Goal: Find specific page/section: Find specific page/section

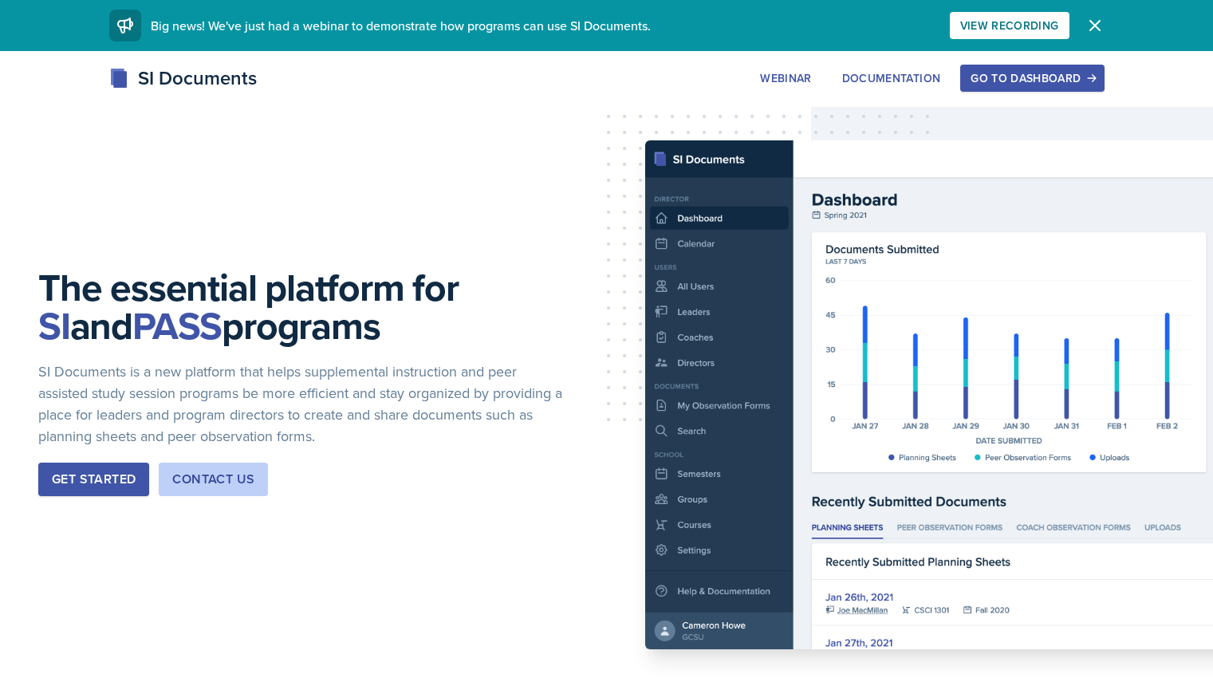
click at [1084, 74] on div "Go to Dashboard" at bounding box center [1031, 78] width 123 height 13
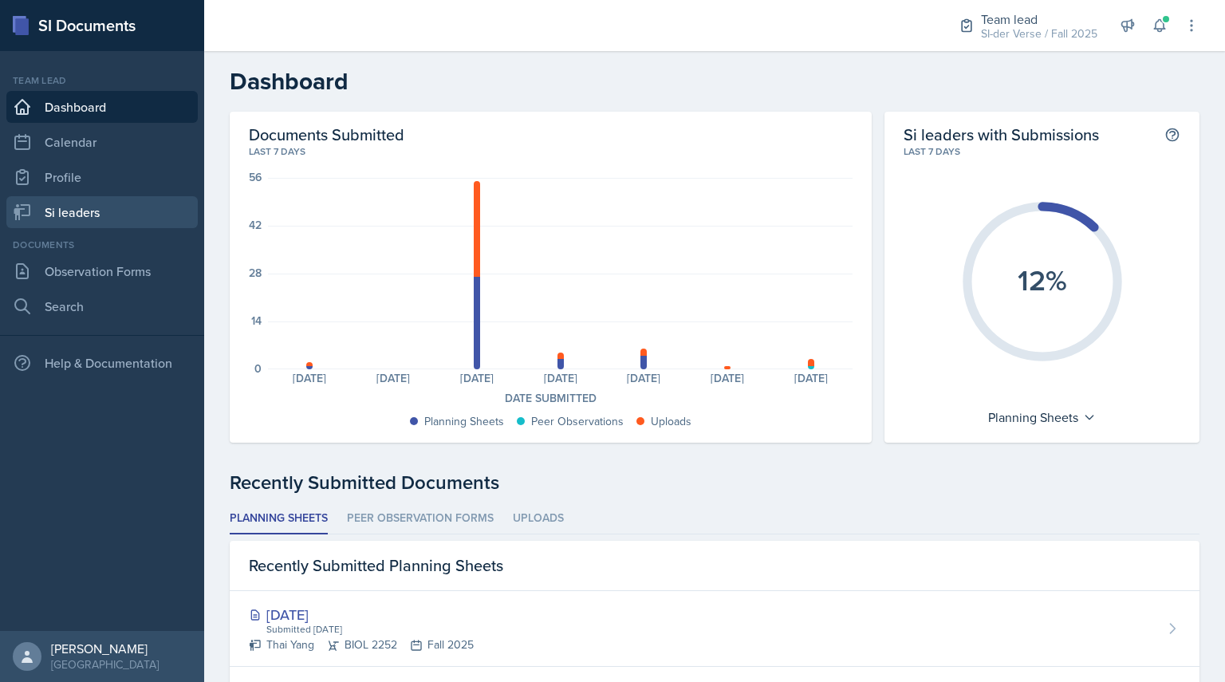
click at [98, 214] on link "Si leaders" at bounding box center [101, 212] width 191 height 32
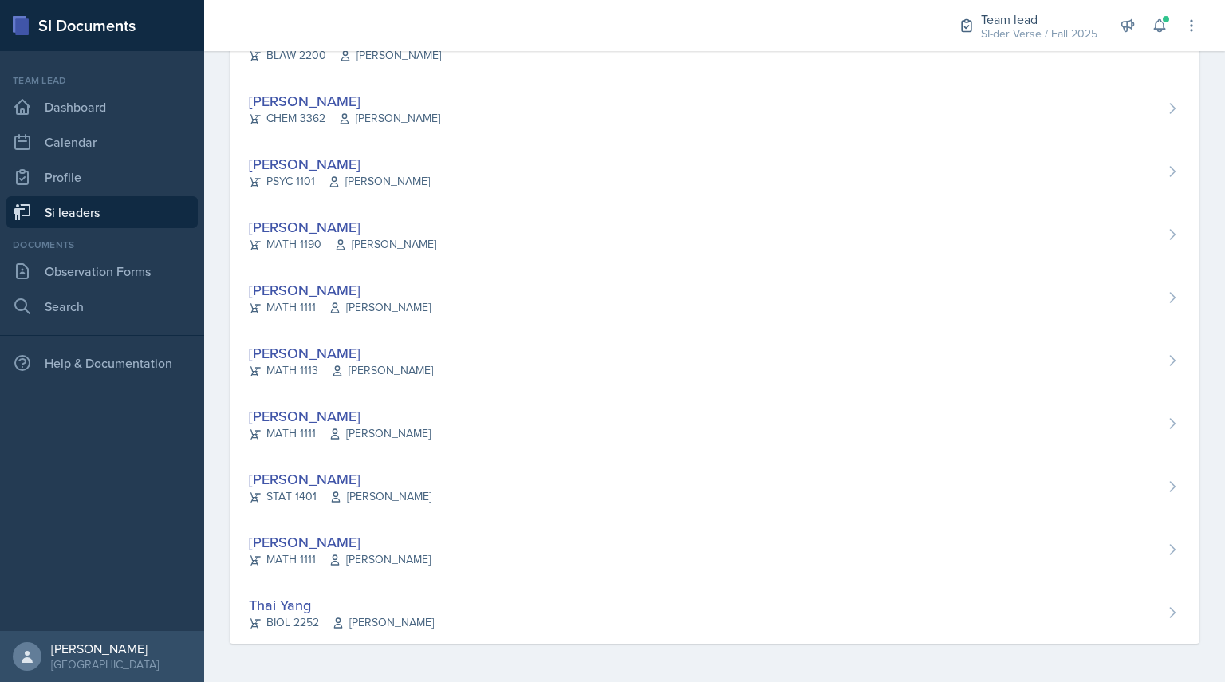
scroll to position [949, 0]
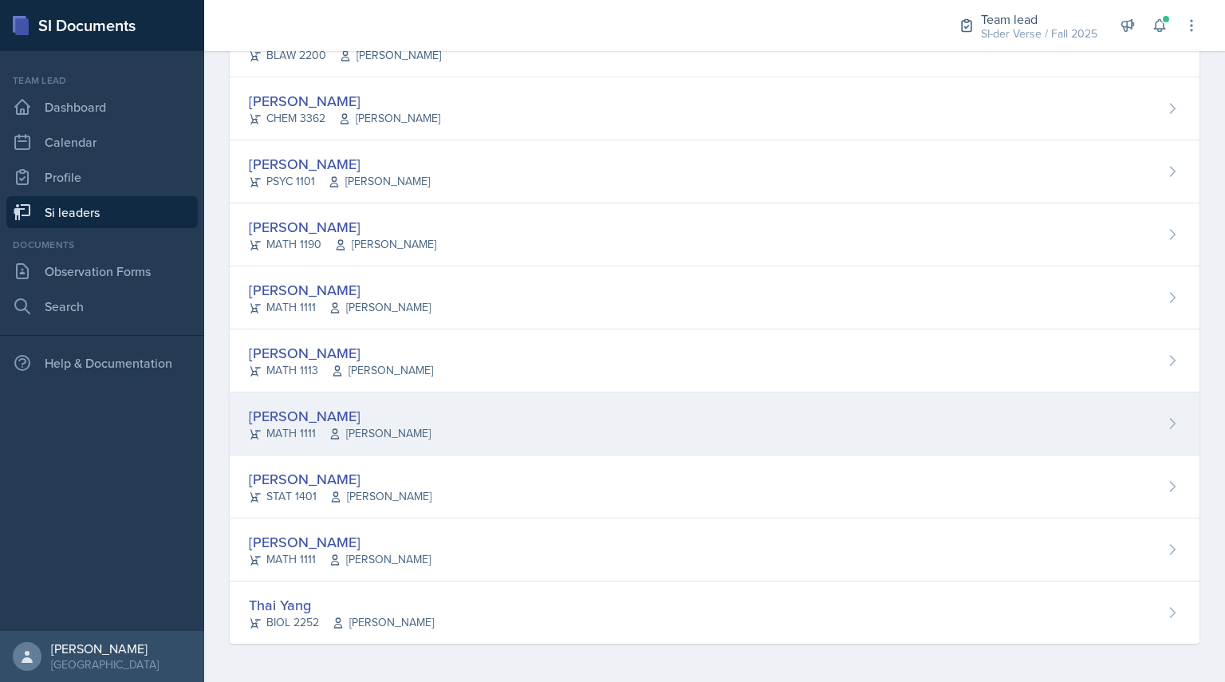
click at [314, 426] on div "MATH 1111 [PERSON_NAME]" at bounding box center [340, 433] width 182 height 17
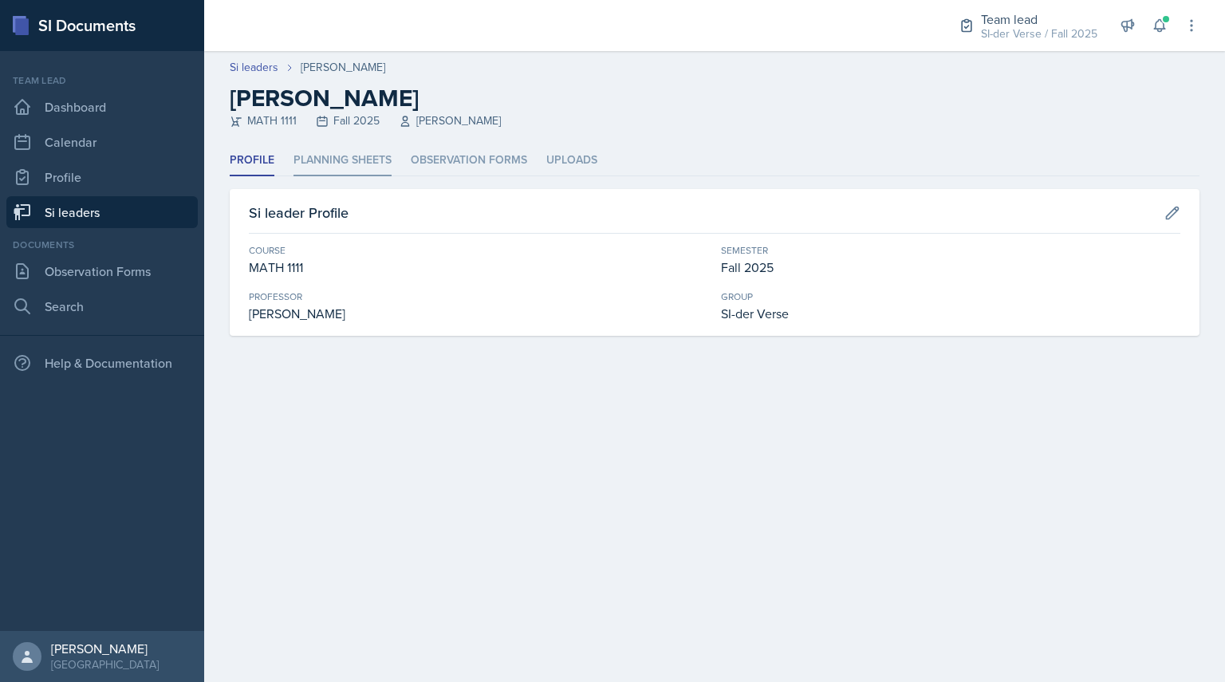
click at [346, 152] on li "Planning Sheets" at bounding box center [342, 160] width 98 height 31
